Goal: Task Accomplishment & Management: Use online tool/utility

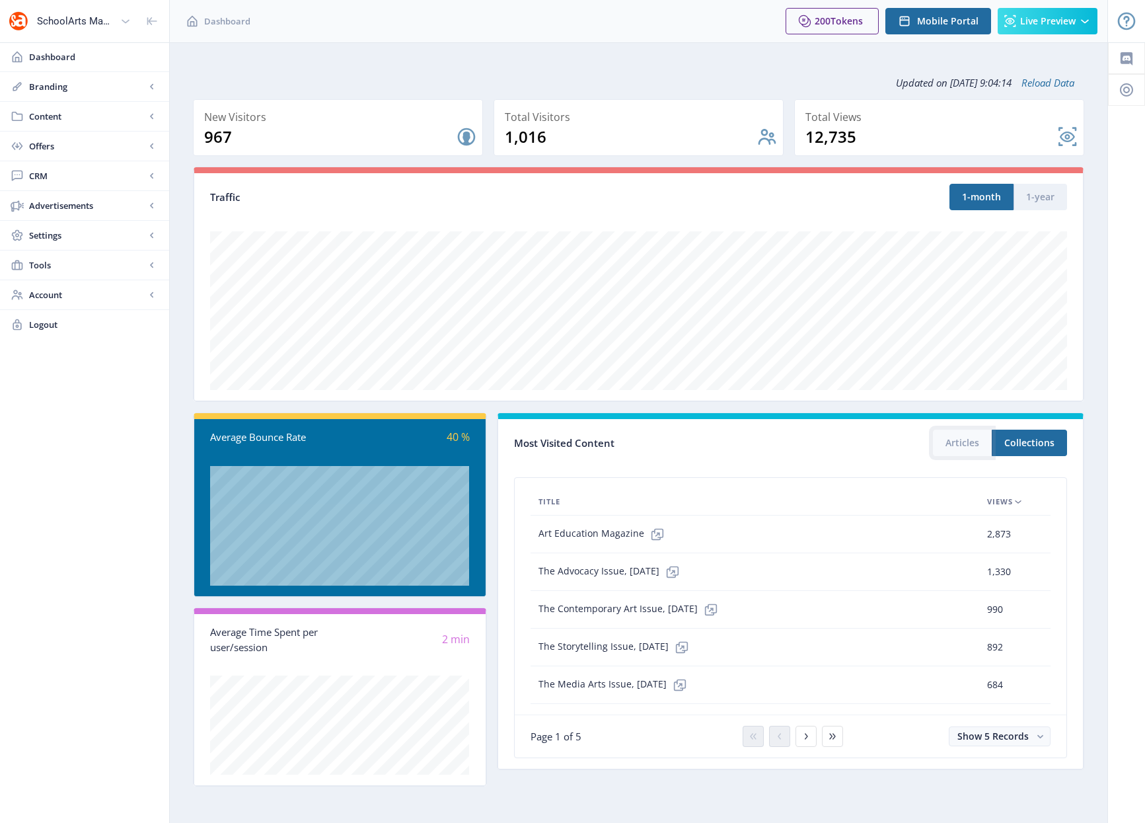
click at [962, 449] on button "Articles" at bounding box center [962, 443] width 59 height 26
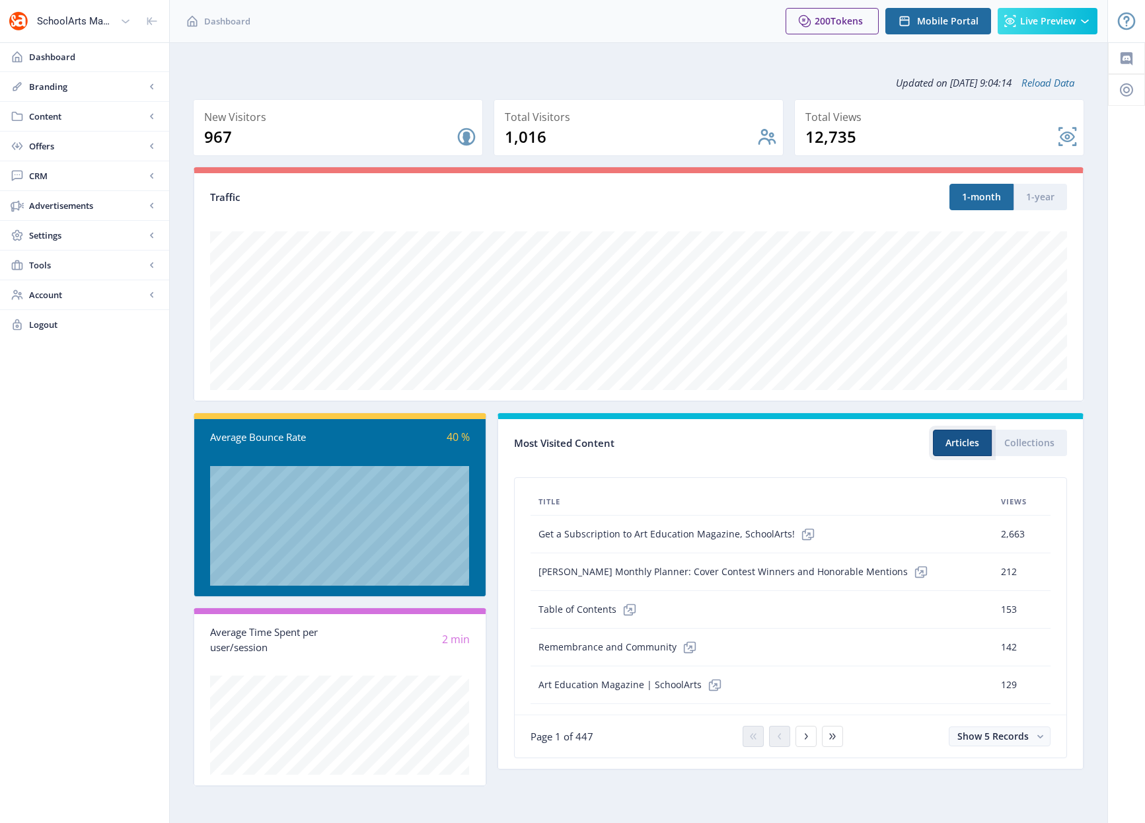
scroll to position [1, 0]
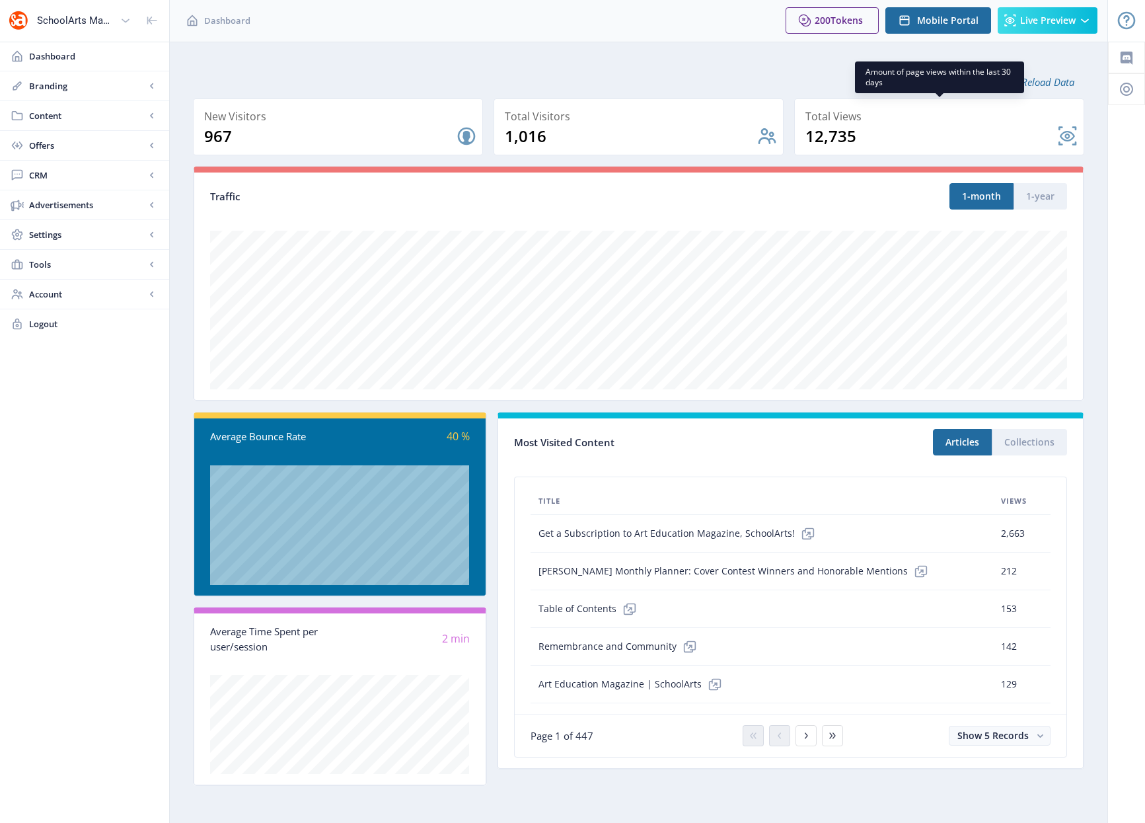
click at [1067, 134] on nb-card-back at bounding box center [939, 126] width 290 height 57
click at [130, 293] on span "Account" at bounding box center [87, 294] width 116 height 13
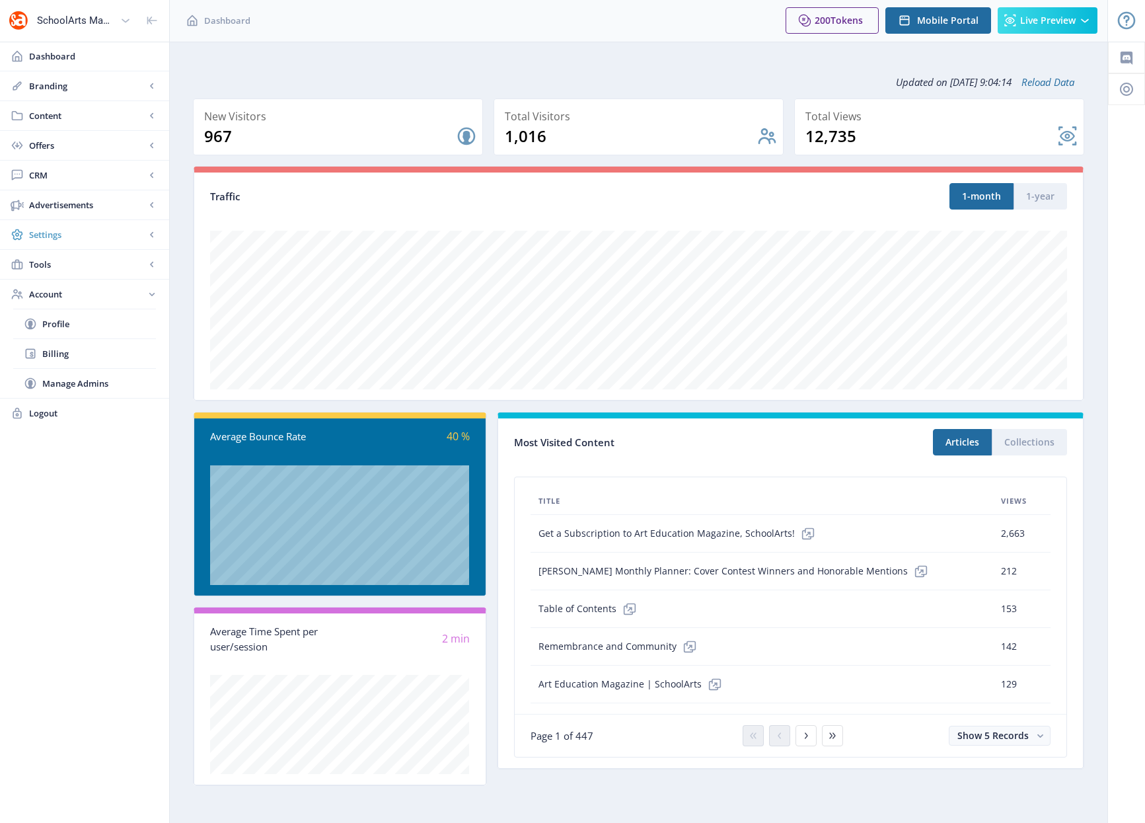
click at [91, 232] on span "Settings" at bounding box center [87, 234] width 116 height 13
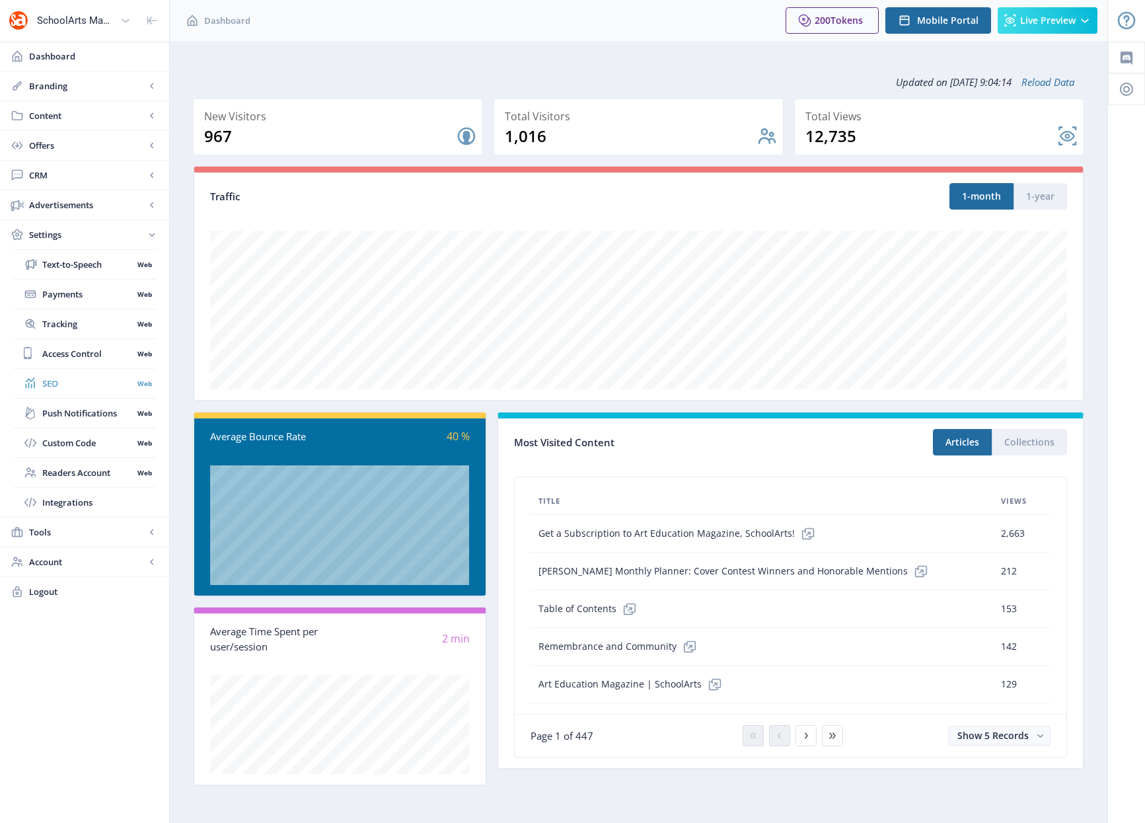
click at [79, 382] on span "SEO" at bounding box center [87, 383] width 91 height 13
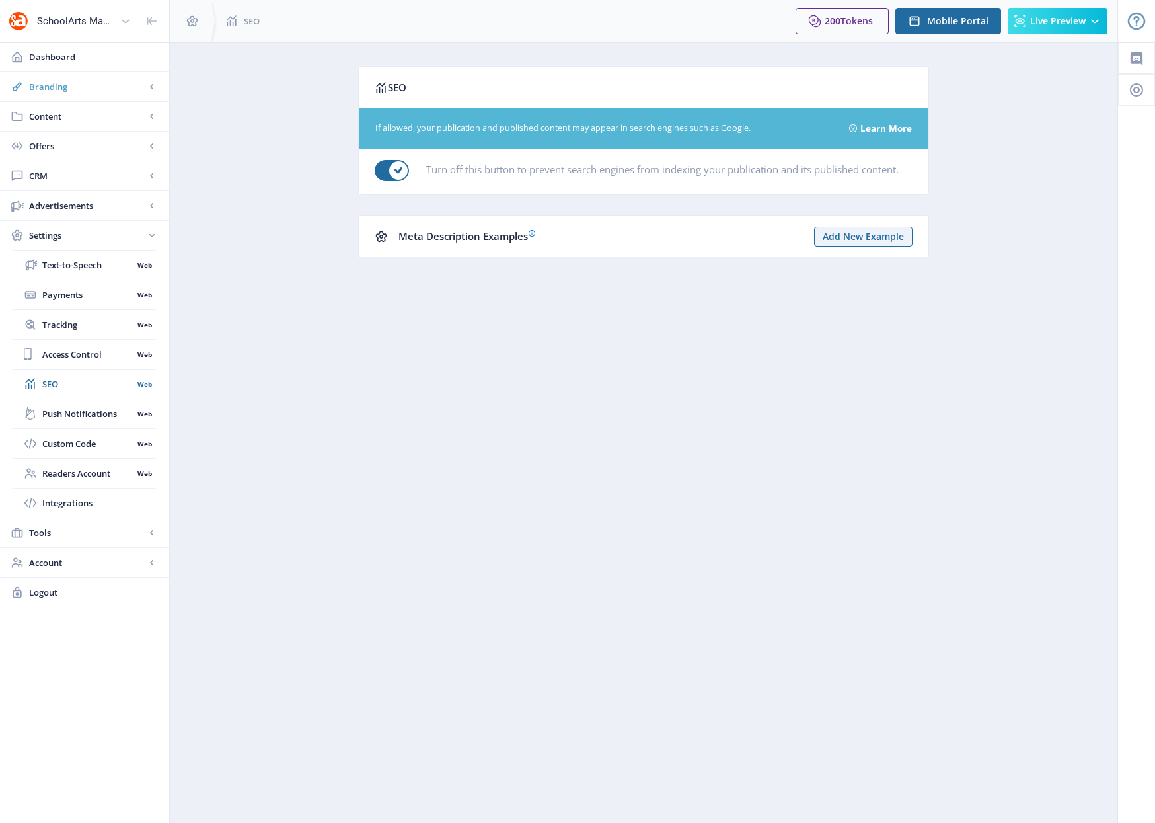
click at [87, 88] on span "Branding" at bounding box center [87, 86] width 116 height 13
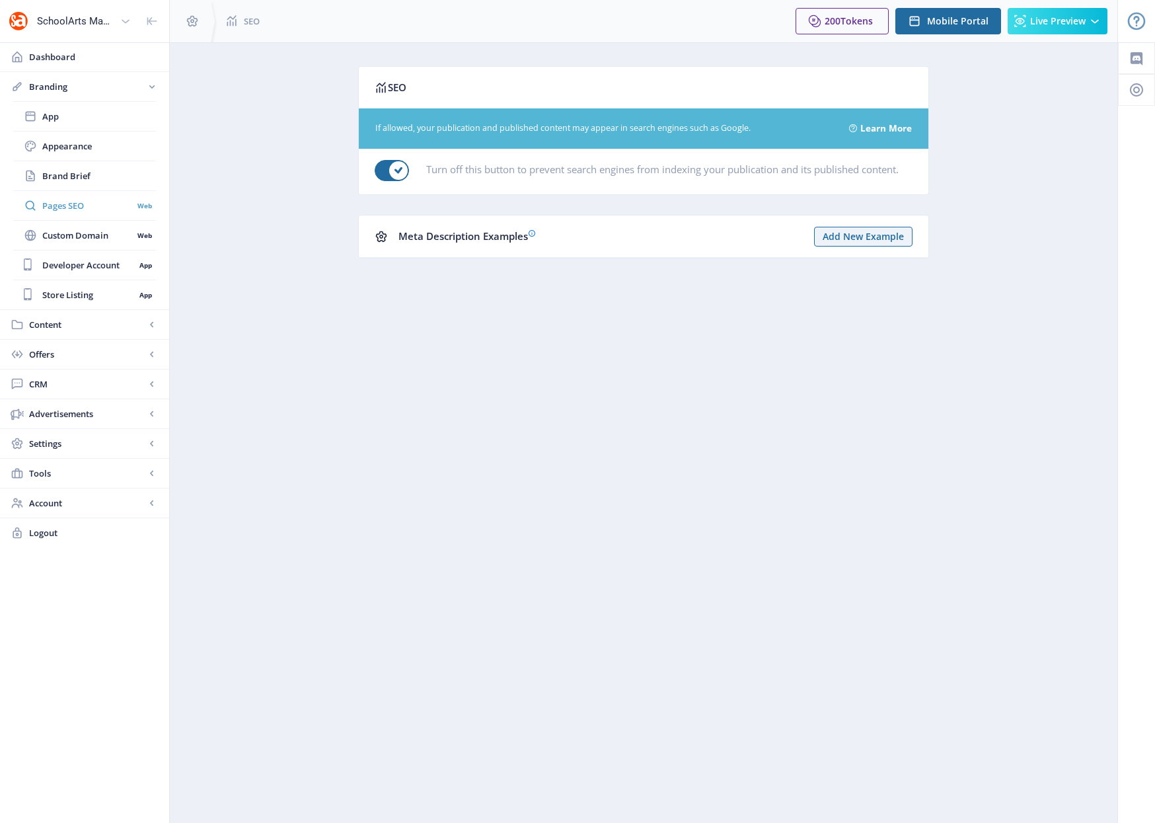
click at [71, 205] on span "Pages SEO" at bounding box center [87, 205] width 91 height 13
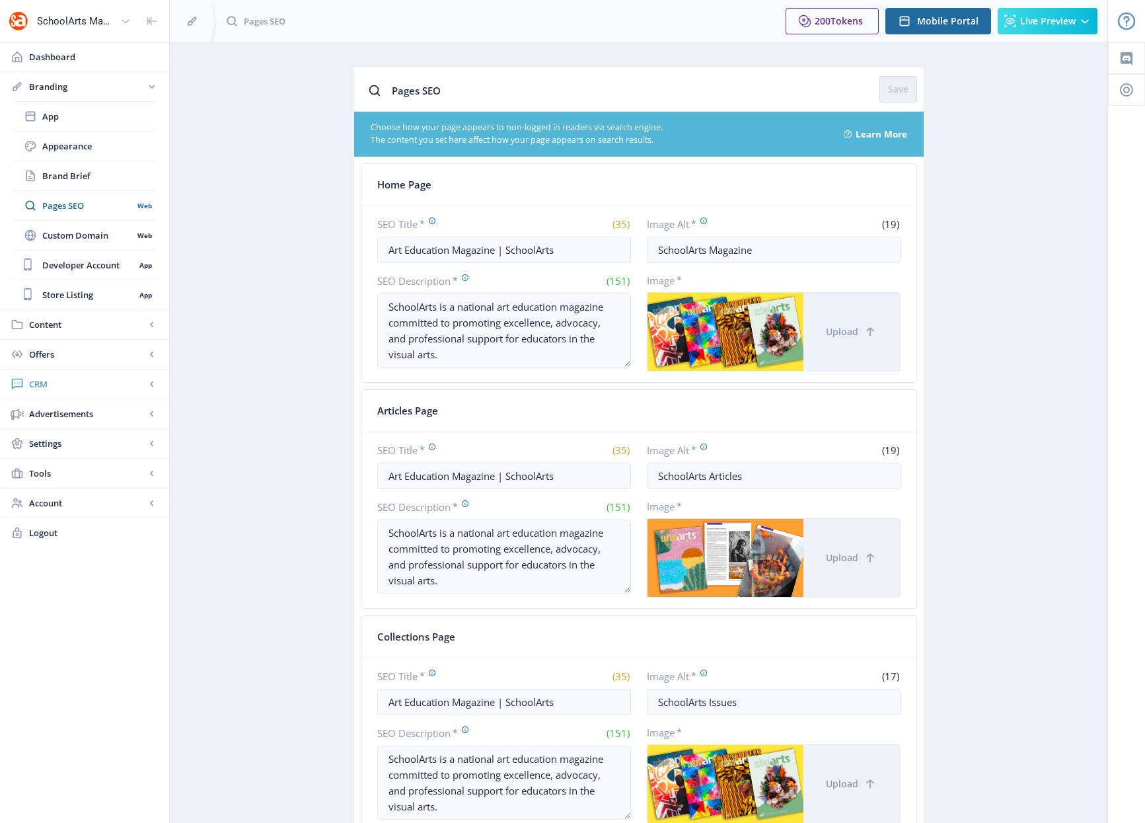
click at [47, 377] on link "CRM" at bounding box center [84, 383] width 169 height 29
click at [81, 261] on span "Advanced Analytics" at bounding box center [99, 264] width 114 height 13
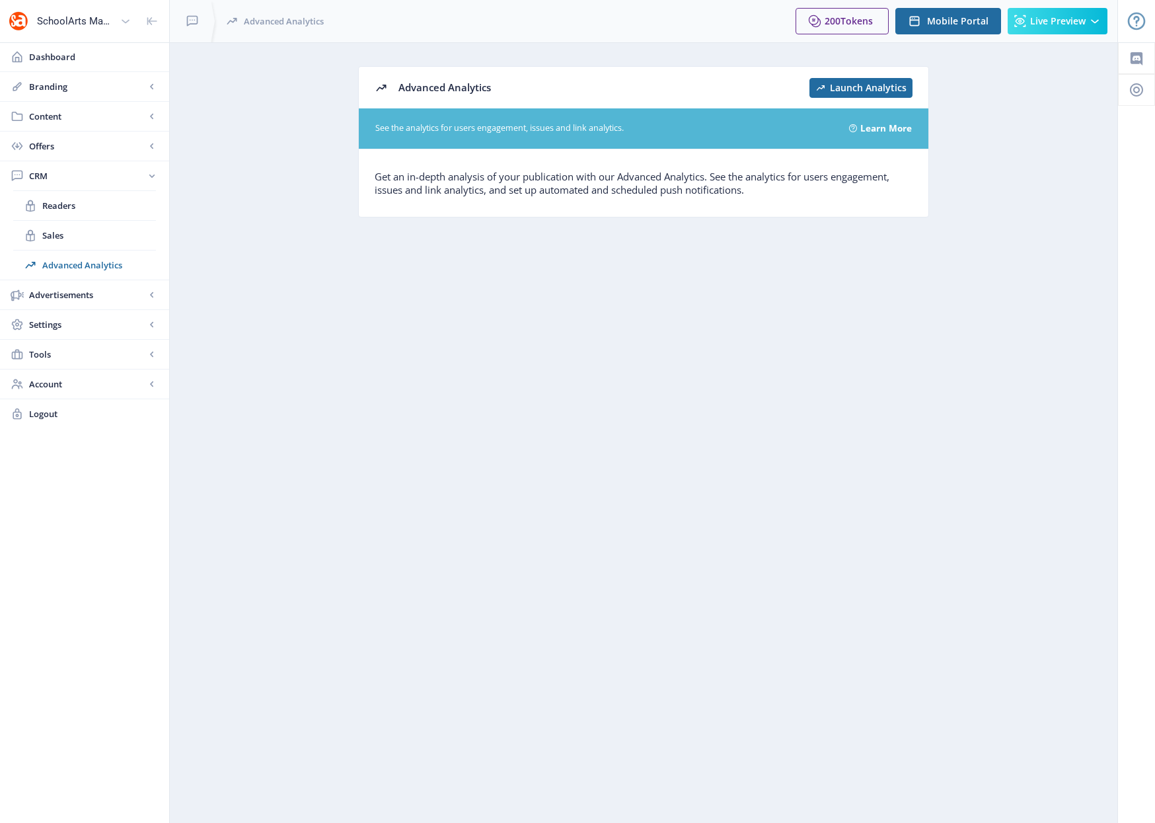
click at [884, 126] on link "Learn More" at bounding box center [887, 128] width 52 height 20
click at [860, 87] on span "Launch Analytics" at bounding box center [868, 88] width 77 height 11
